Goal: Navigation & Orientation: Find specific page/section

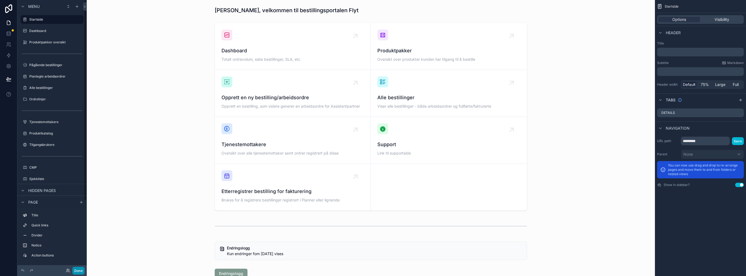
click at [77, 271] on button "Done" at bounding box center [78, 271] width 12 height 8
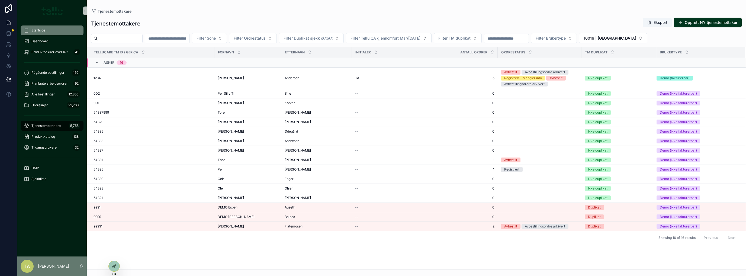
click at [34, 31] on span "Startside" at bounding box center [38, 30] width 14 height 4
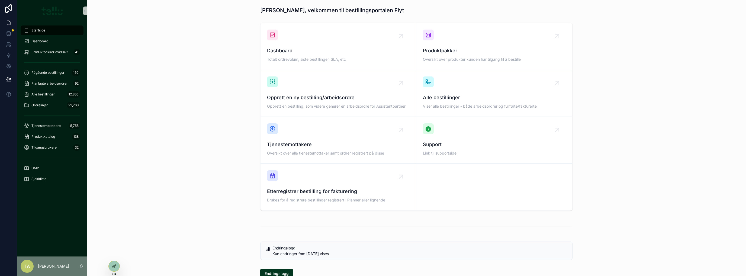
click at [432, 129] on div "scrollable content" at bounding box center [428, 128] width 11 height 11
